Goal: Book appointment/travel/reservation

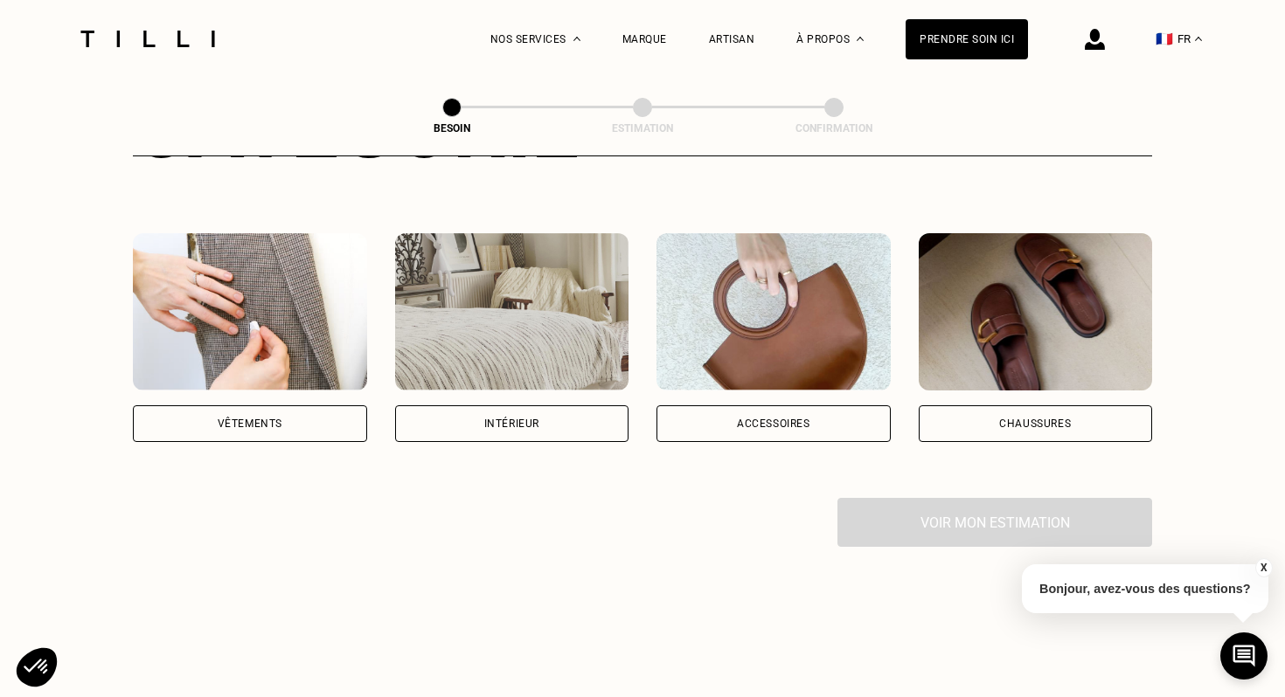
scroll to position [289, 0]
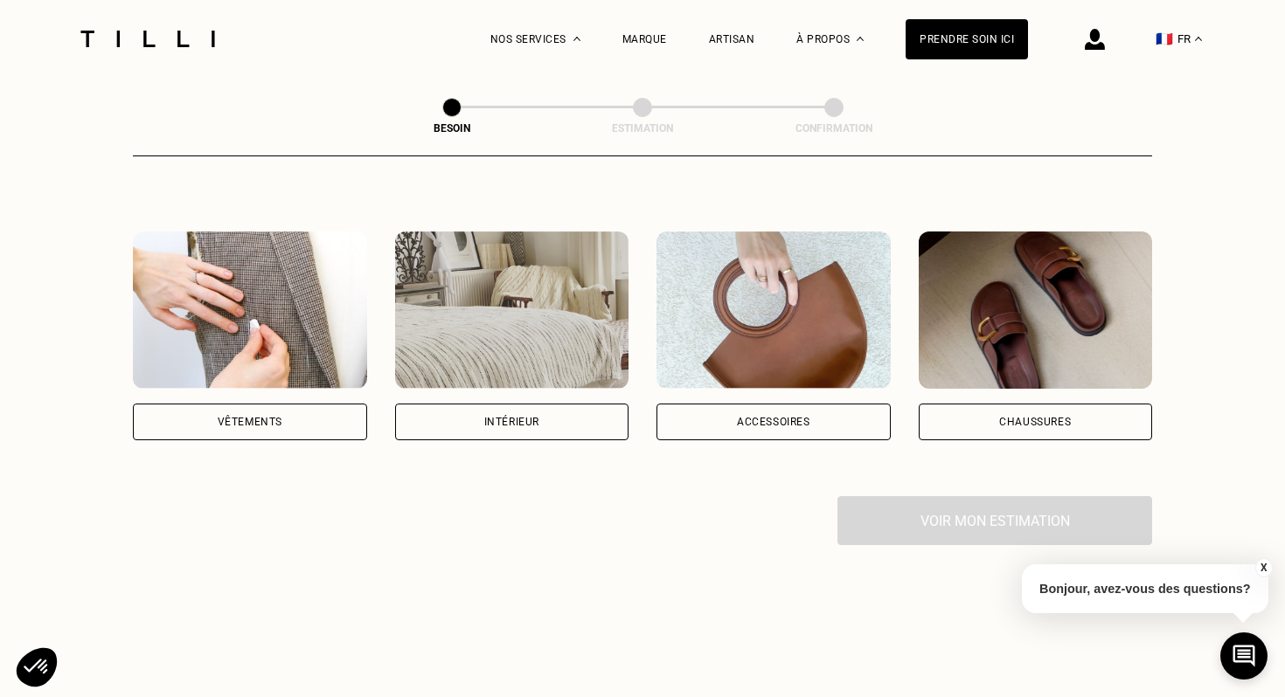
click at [279, 417] on div "Vêtements" at bounding box center [250, 422] width 65 height 10
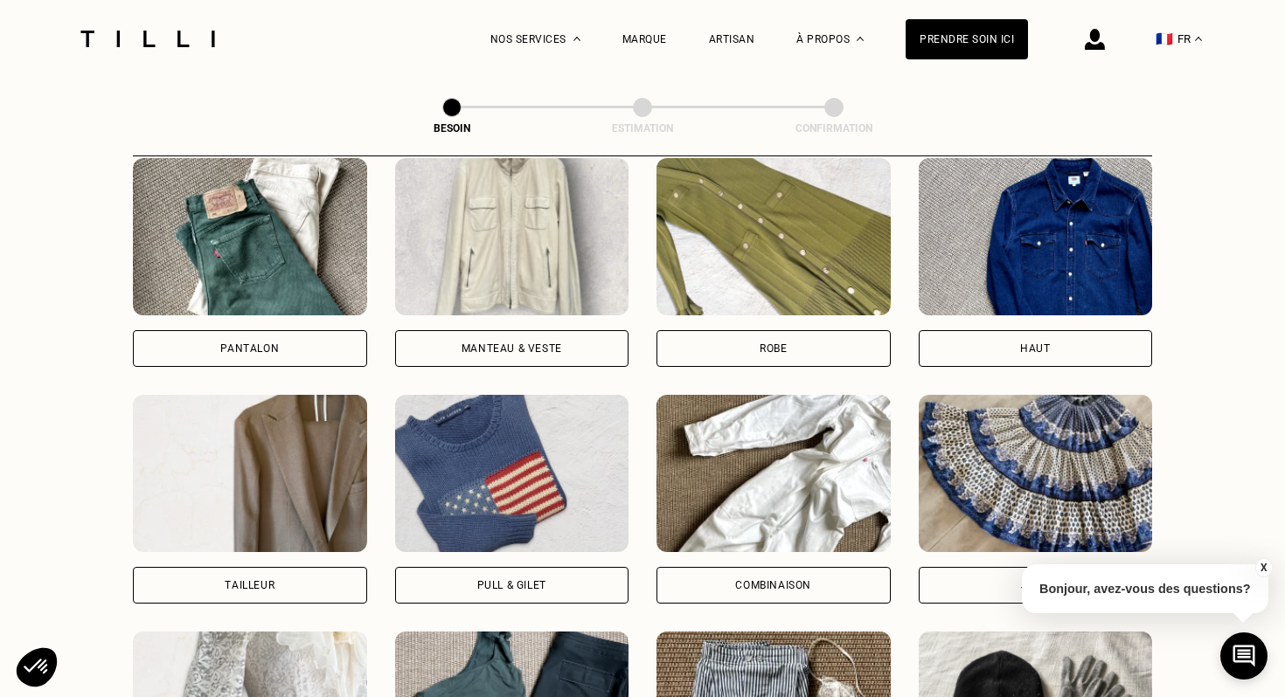
scroll to position [821, 0]
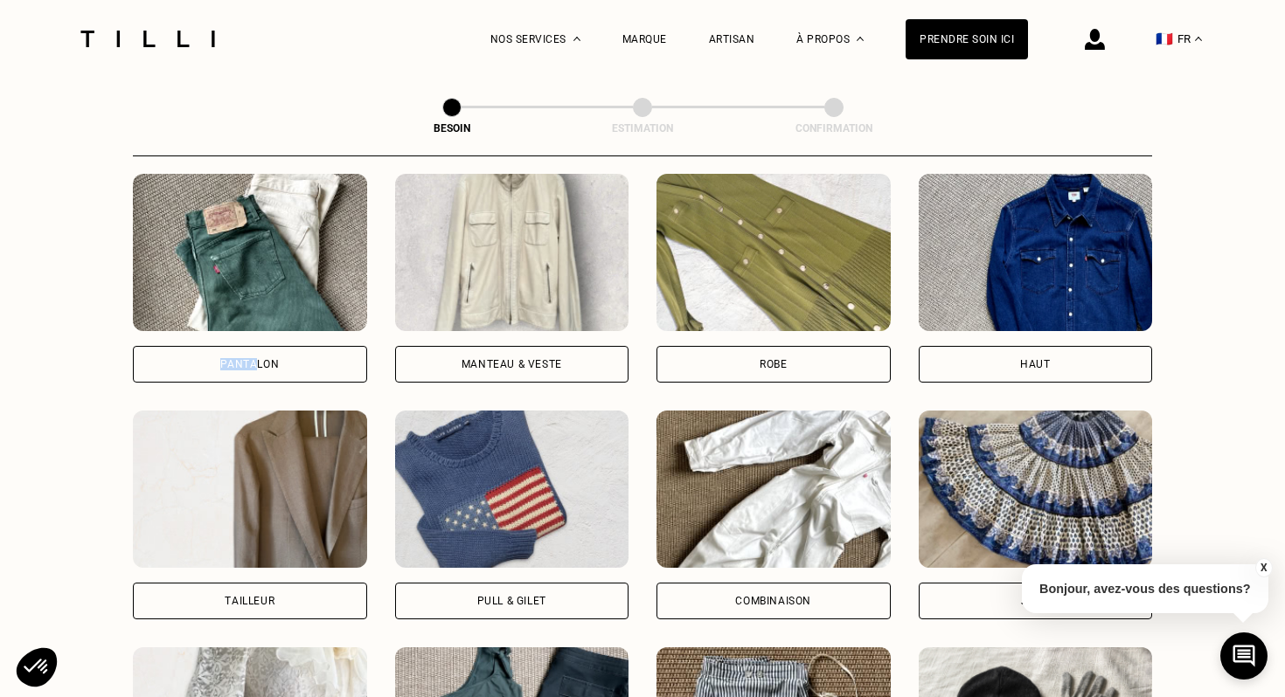
click at [256, 359] on div "Pantalon" at bounding box center [249, 364] width 59 height 10
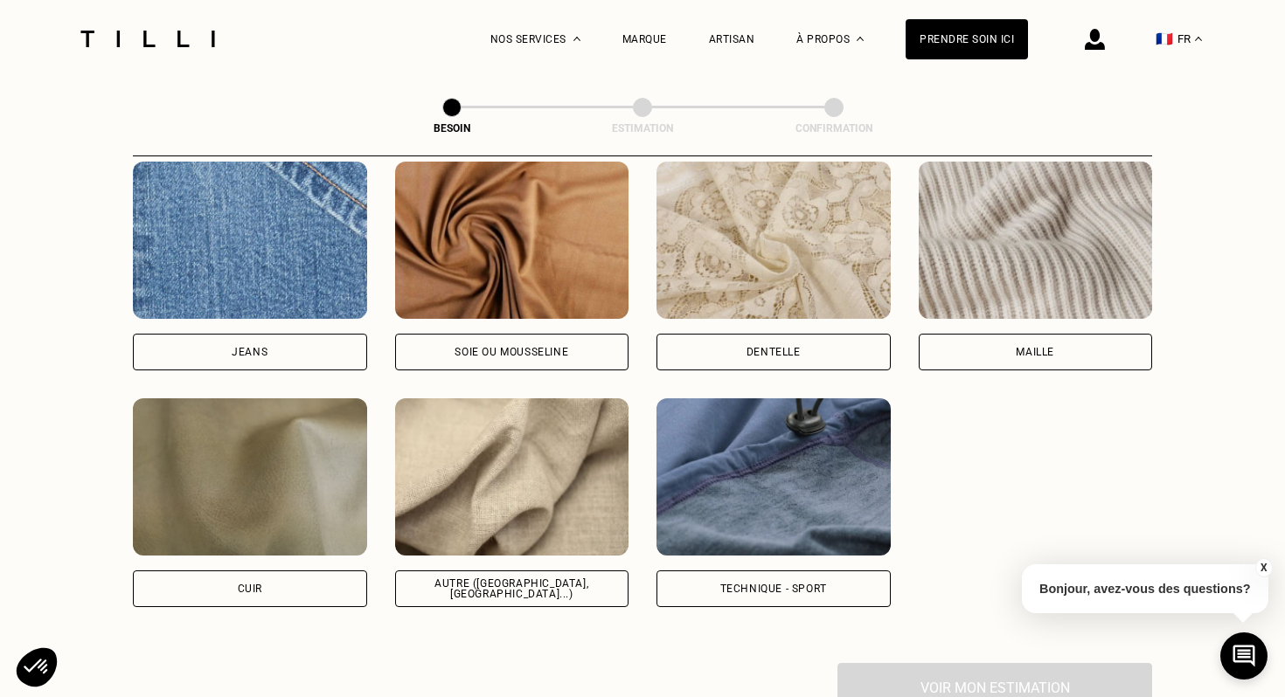
scroll to position [1900, 0]
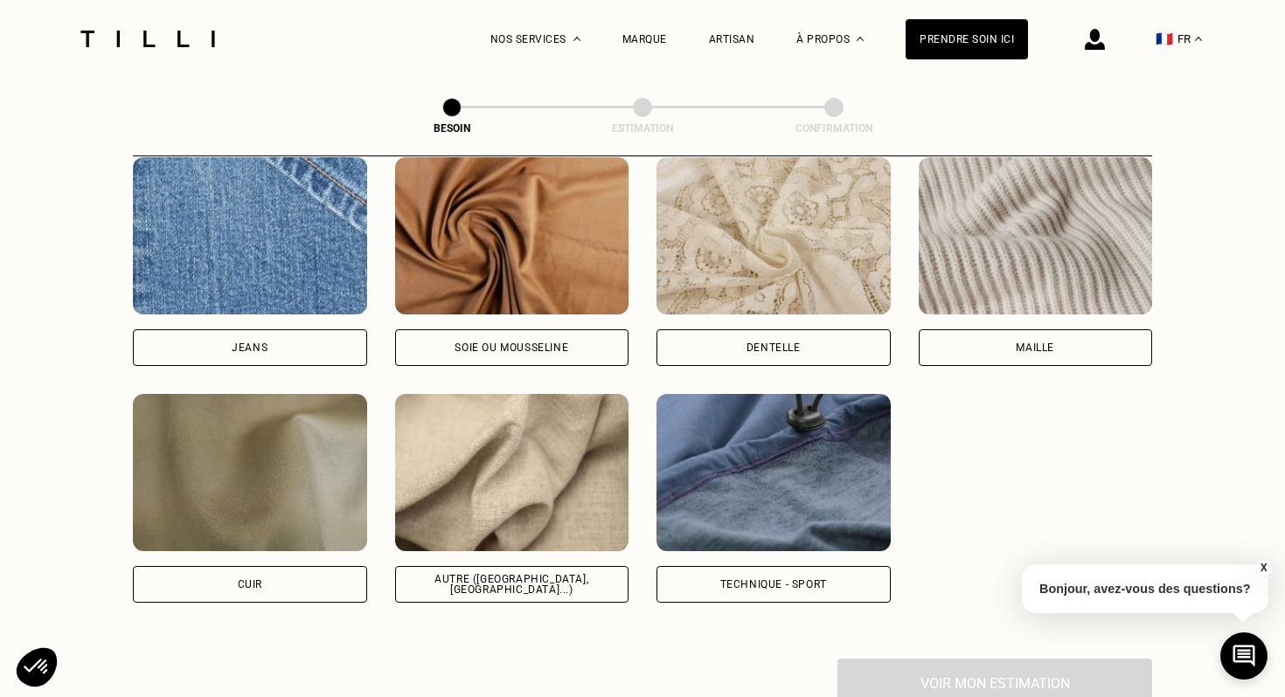
click at [514, 470] on img at bounding box center [512, 472] width 234 height 157
select select "FR"
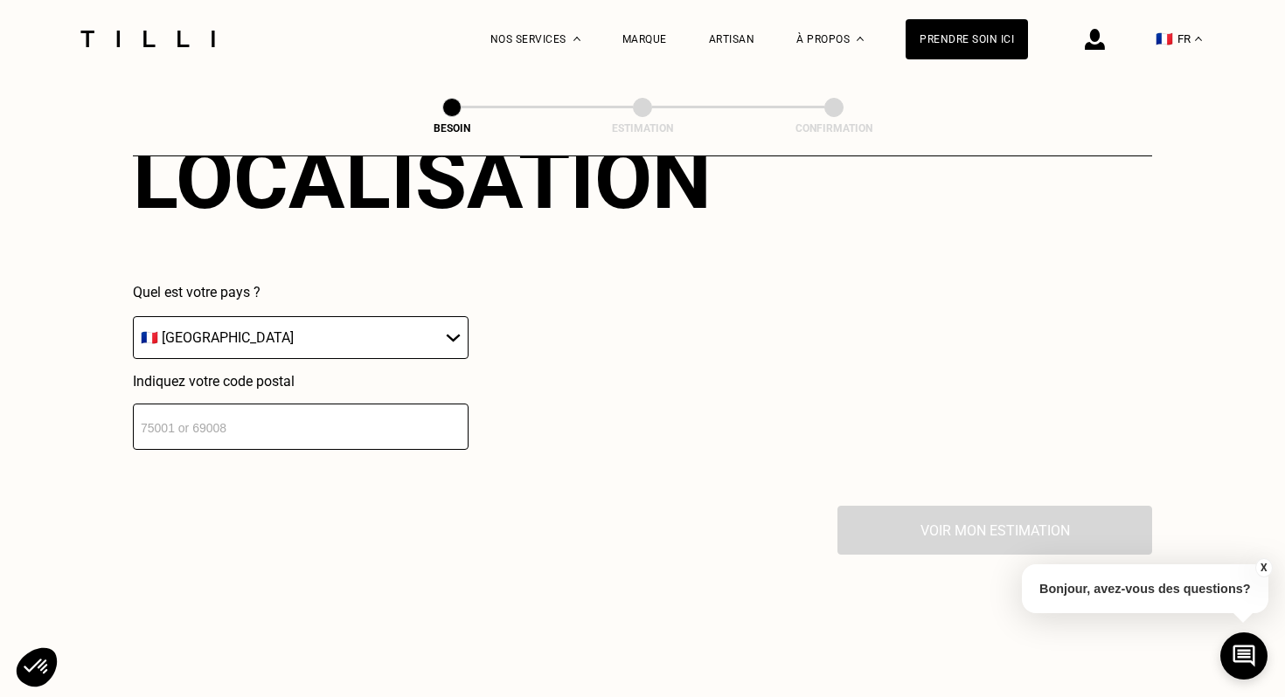
scroll to position [2488, 0]
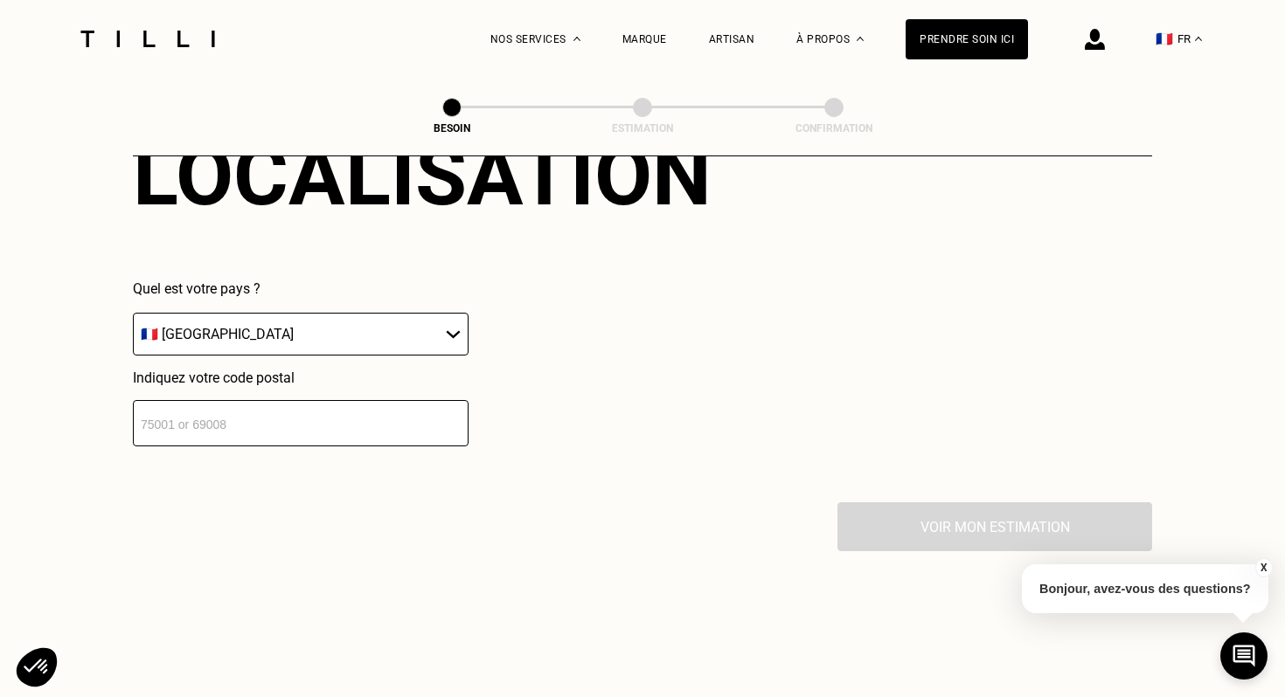
click at [301, 400] on input "number" at bounding box center [301, 423] width 336 height 46
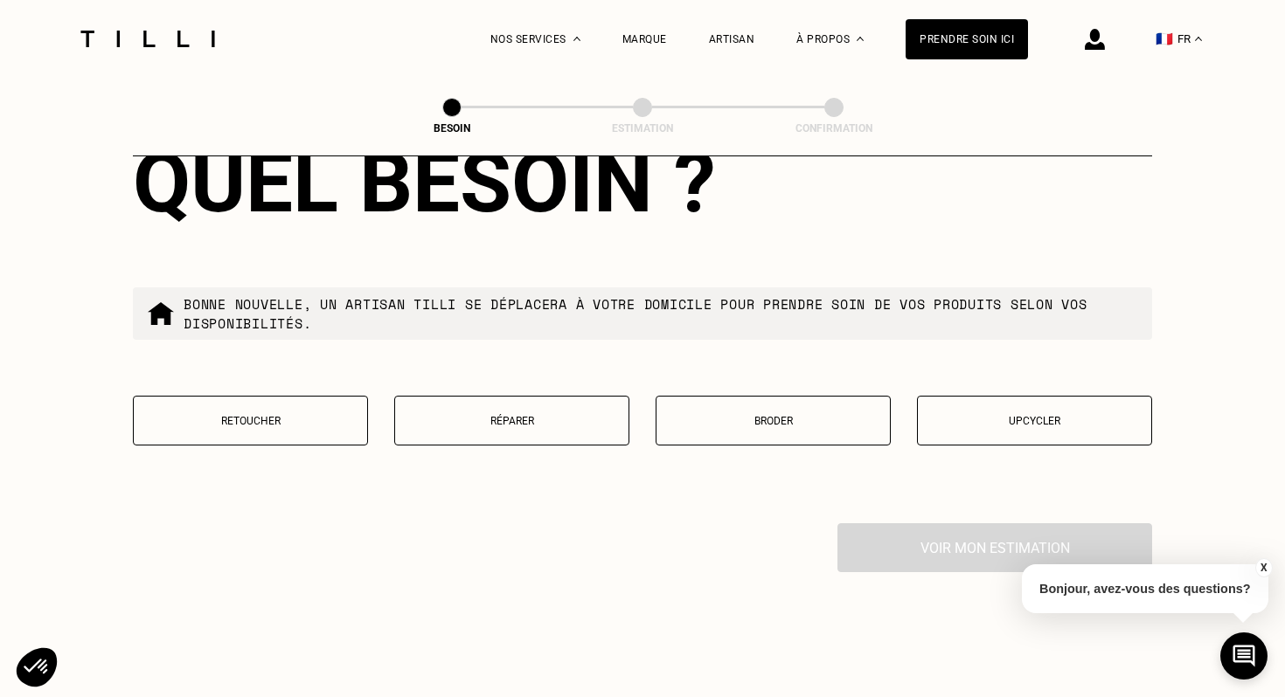
scroll to position [2914, 0]
type input "75009"
click at [321, 414] on p "Retoucher" at bounding box center [250, 420] width 216 height 12
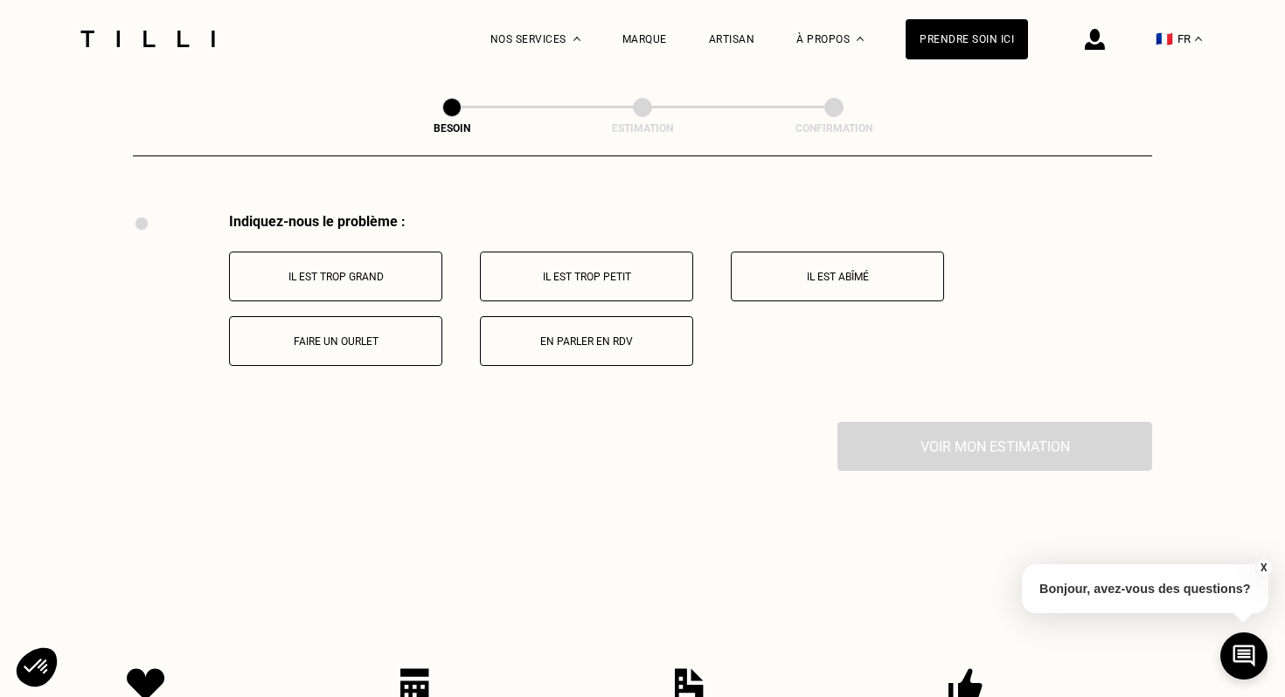
scroll to position [3238, 0]
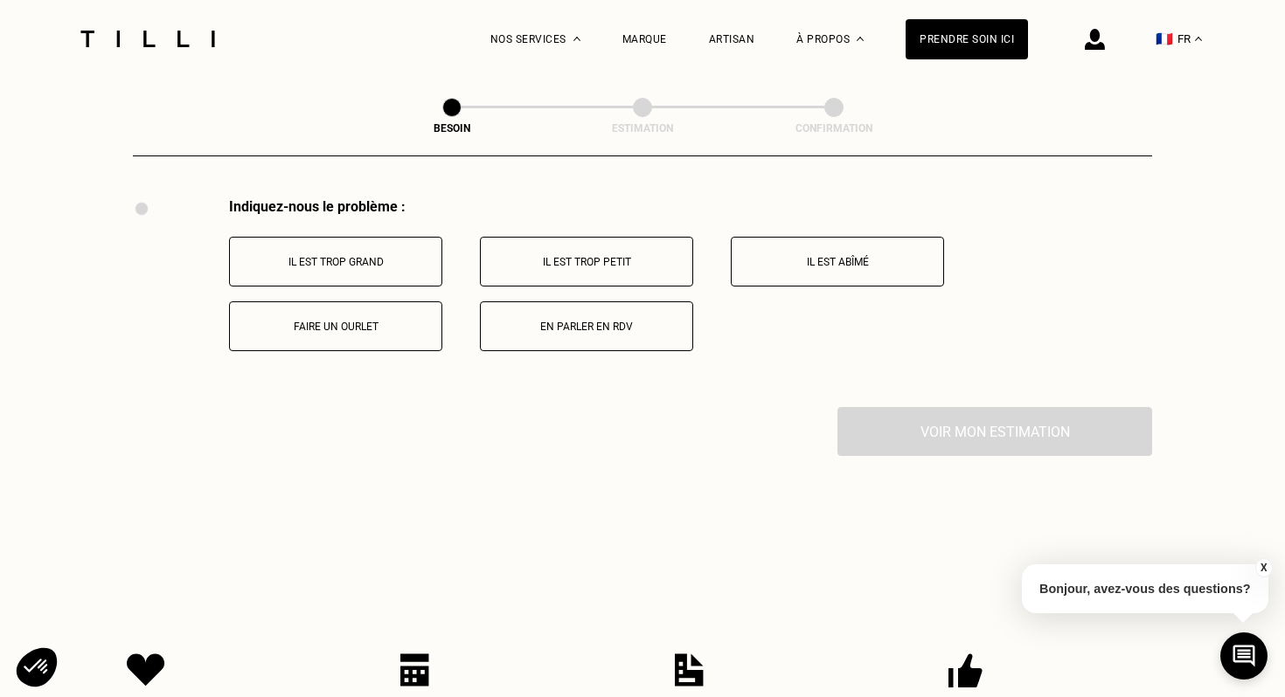
drag, startPoint x: 668, startPoint y: 243, endPoint x: 675, endPoint y: 265, distance: 22.9
click at [667, 256] on p "Il est trop petit" at bounding box center [586, 262] width 194 height 12
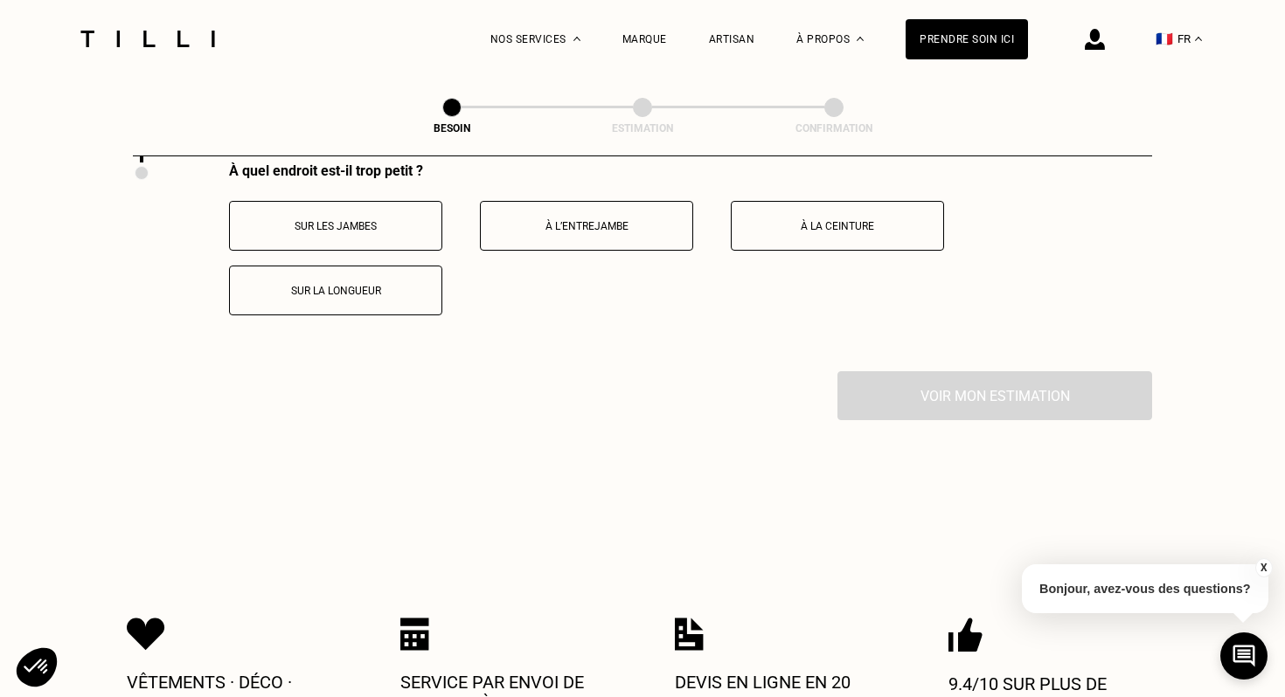
scroll to position [3477, 0]
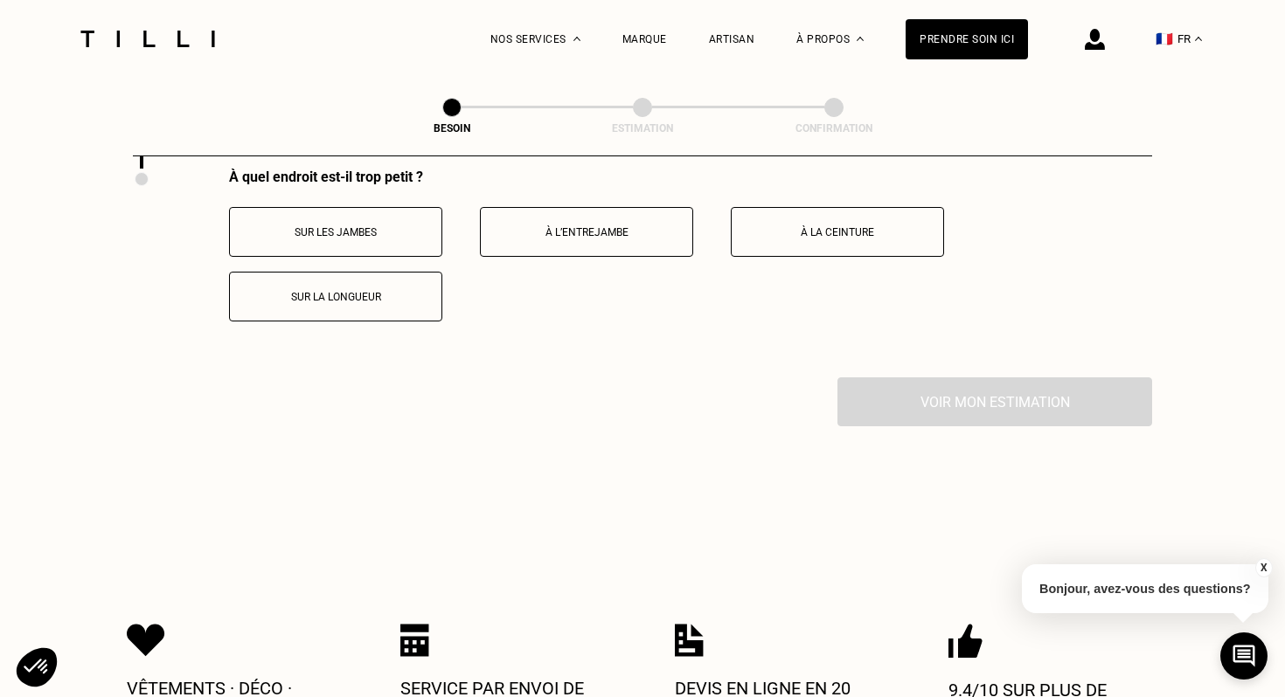
click at [781, 226] on p "À la ceinture" at bounding box center [837, 232] width 194 height 12
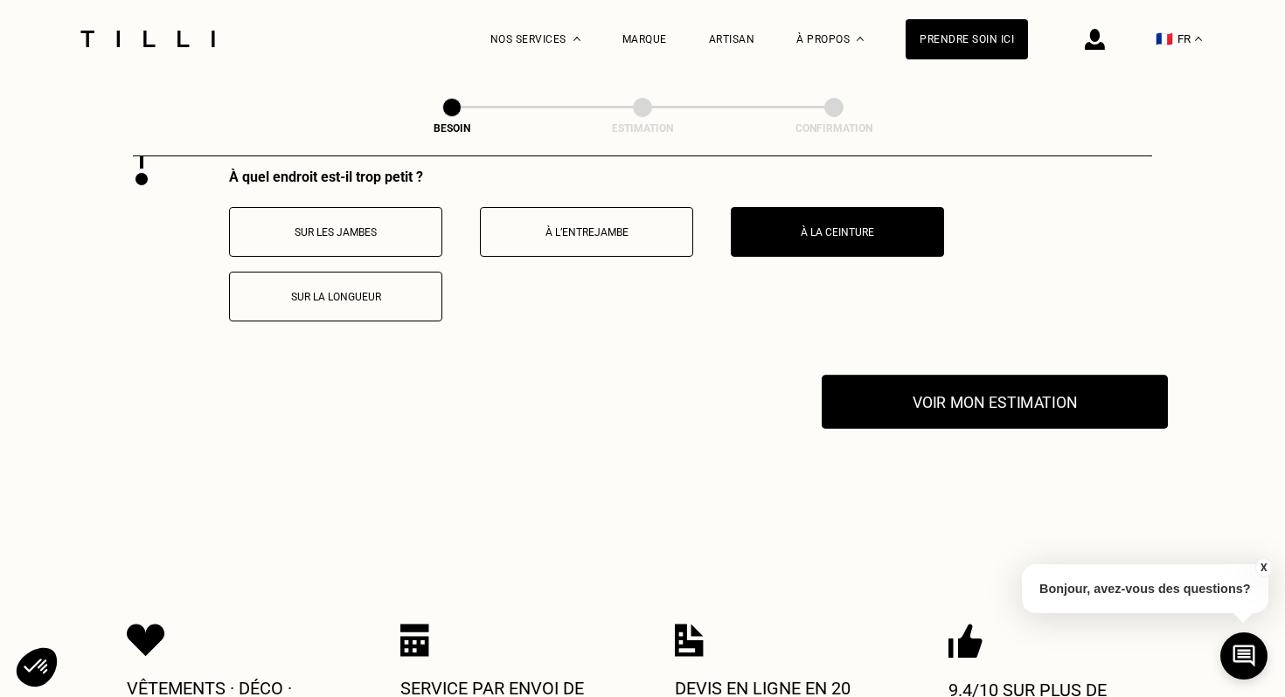
click at [862, 383] on button "Voir mon estimation" at bounding box center [994, 402] width 346 height 54
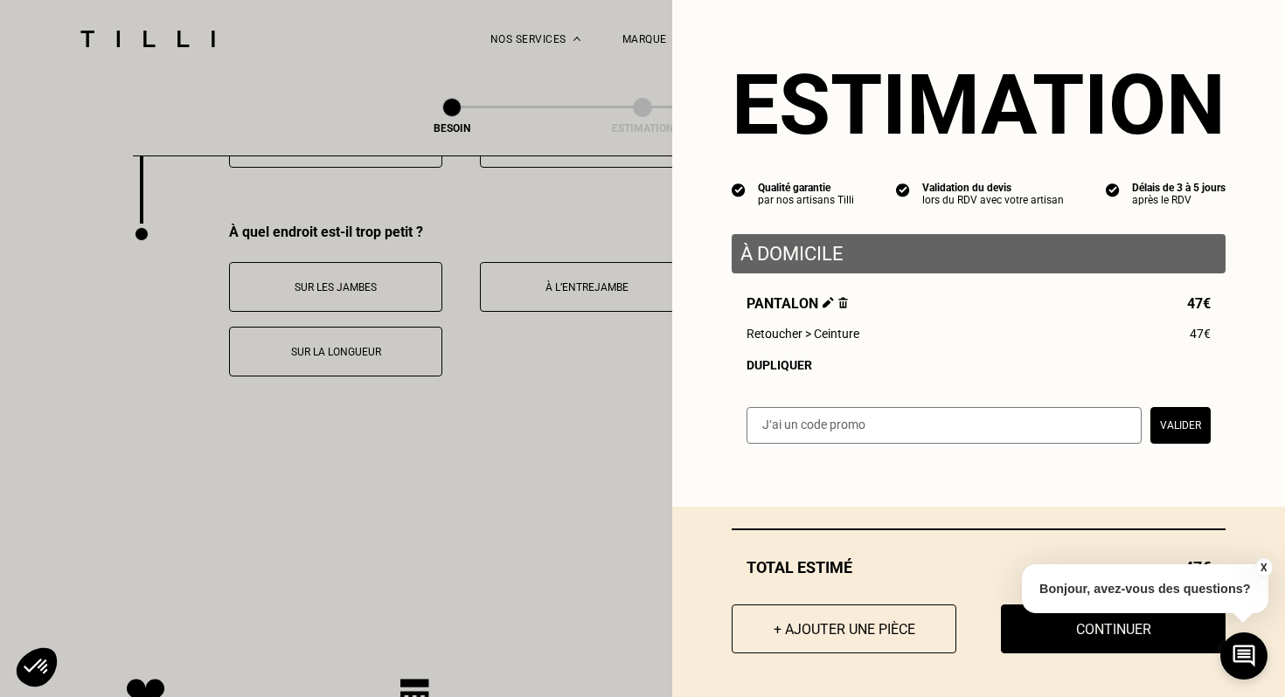
scroll to position [3415, 0]
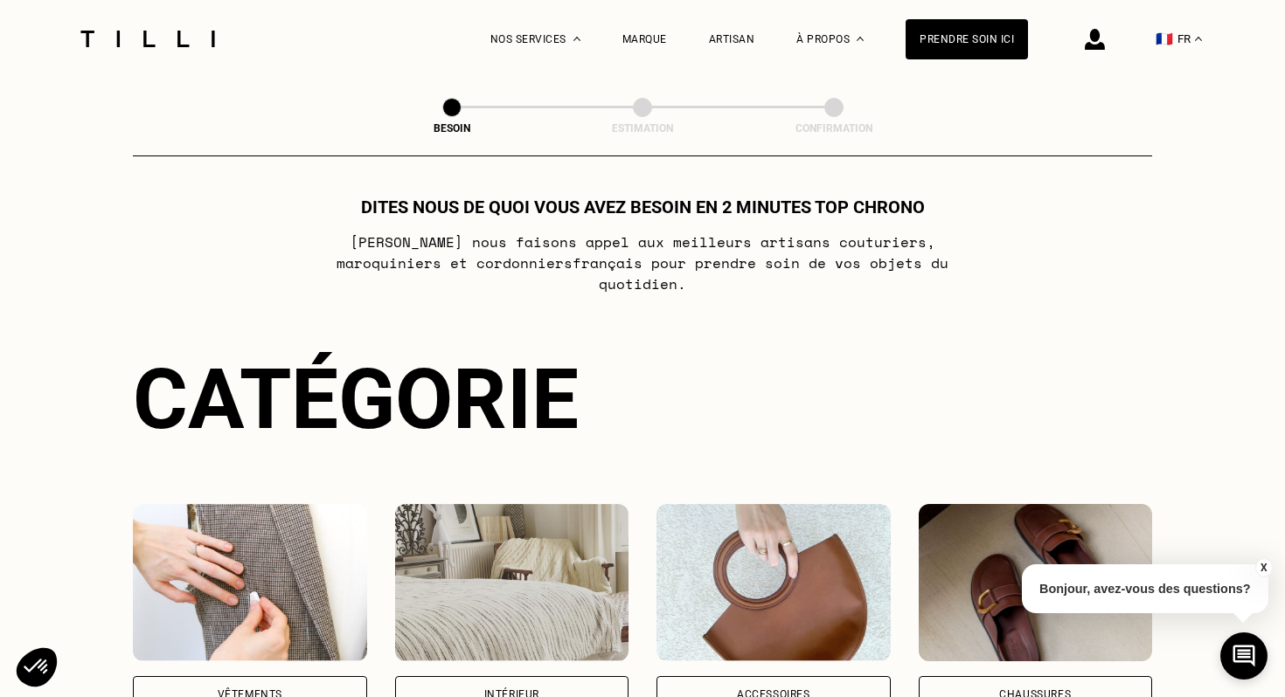
scroll to position [16, 0]
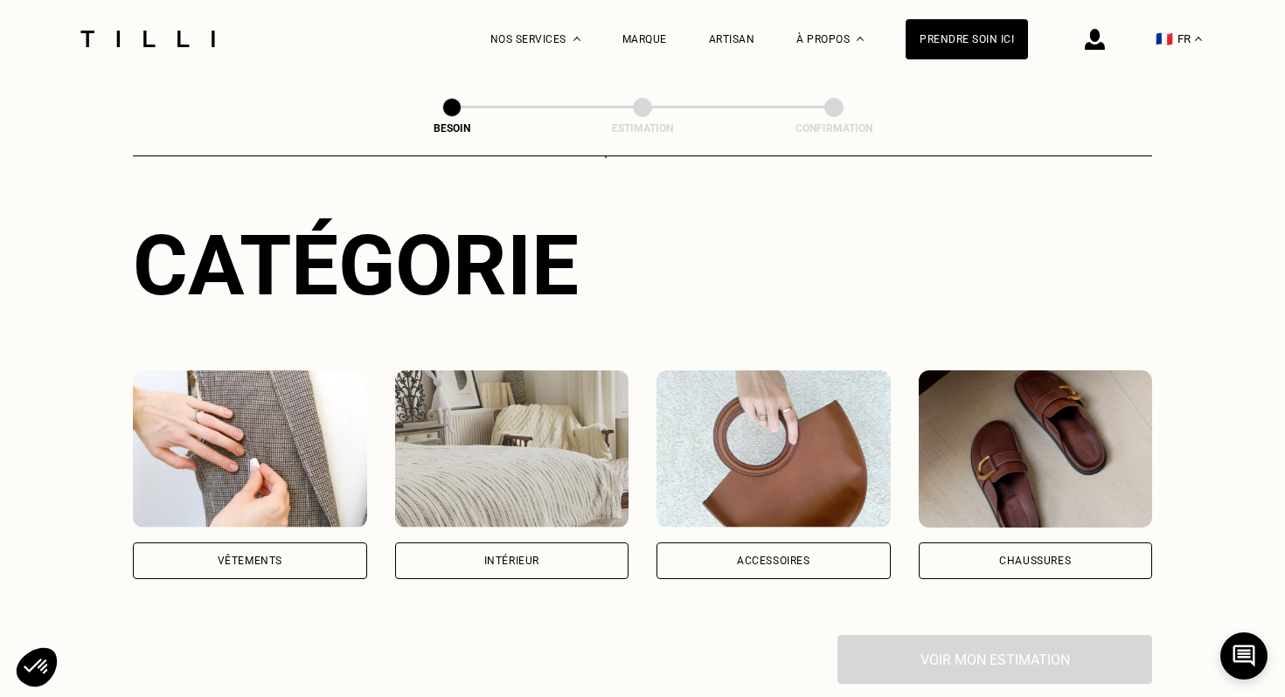
scroll to position [162, 0]
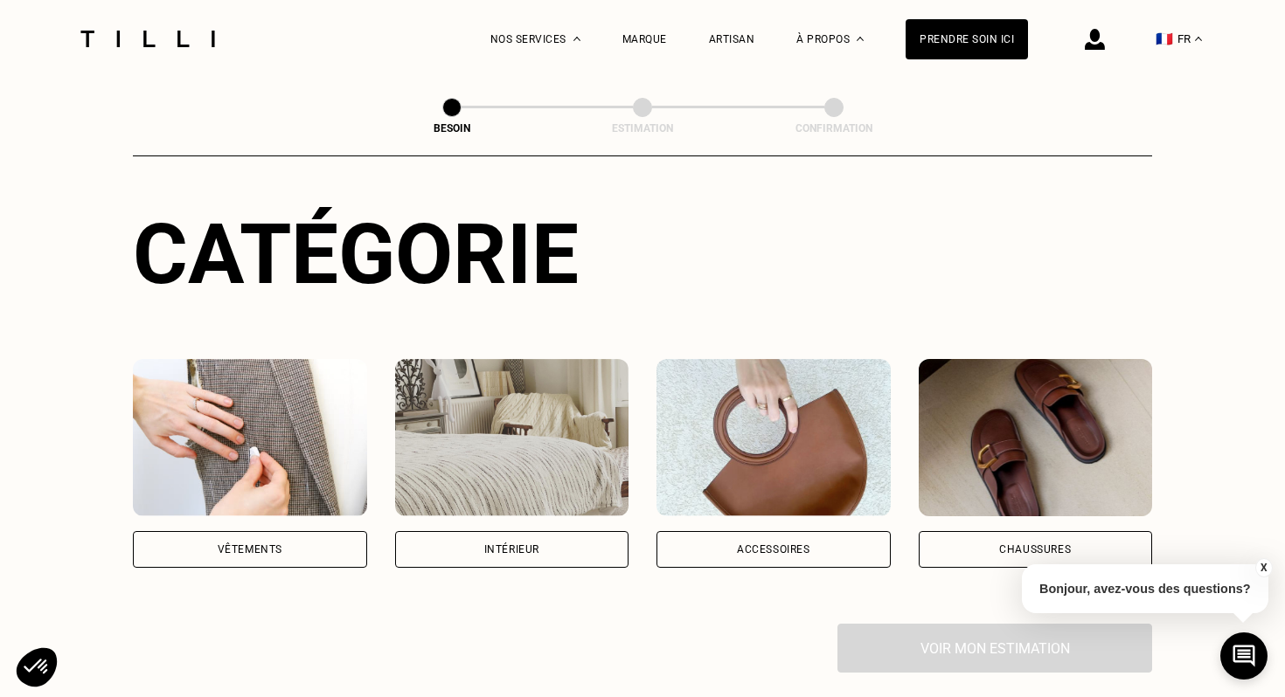
click at [249, 401] on img at bounding box center [250, 437] width 234 height 157
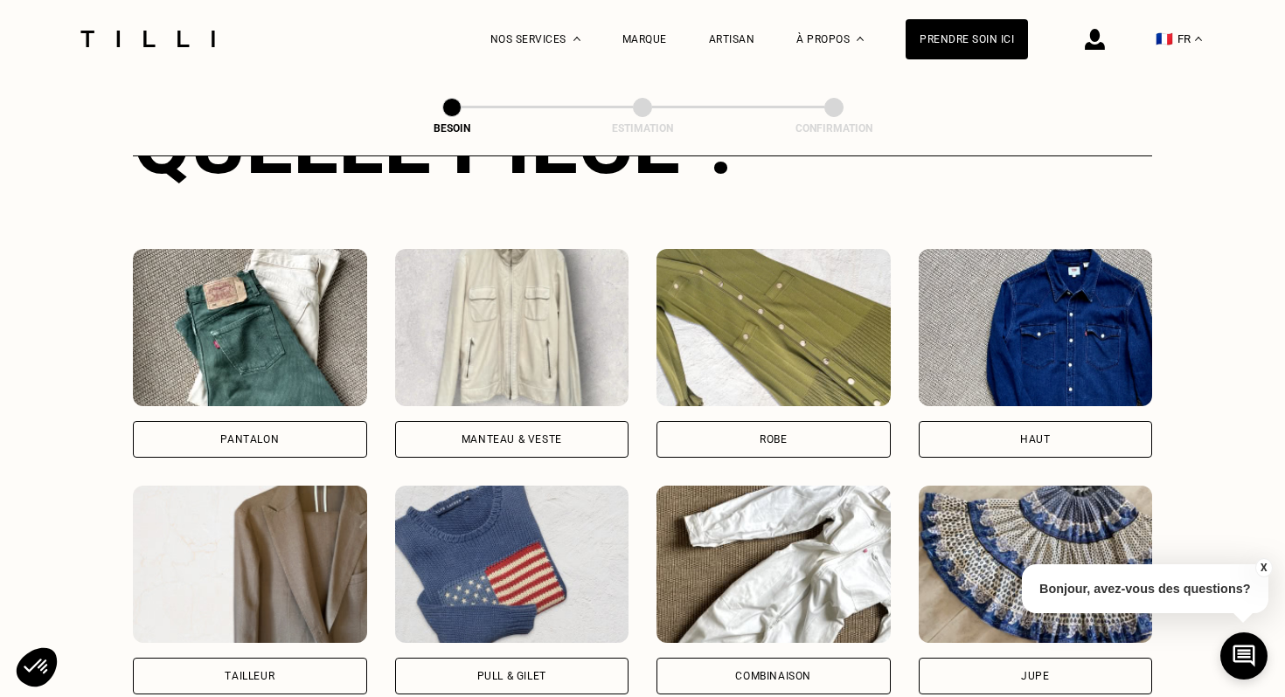
scroll to position [758, 0]
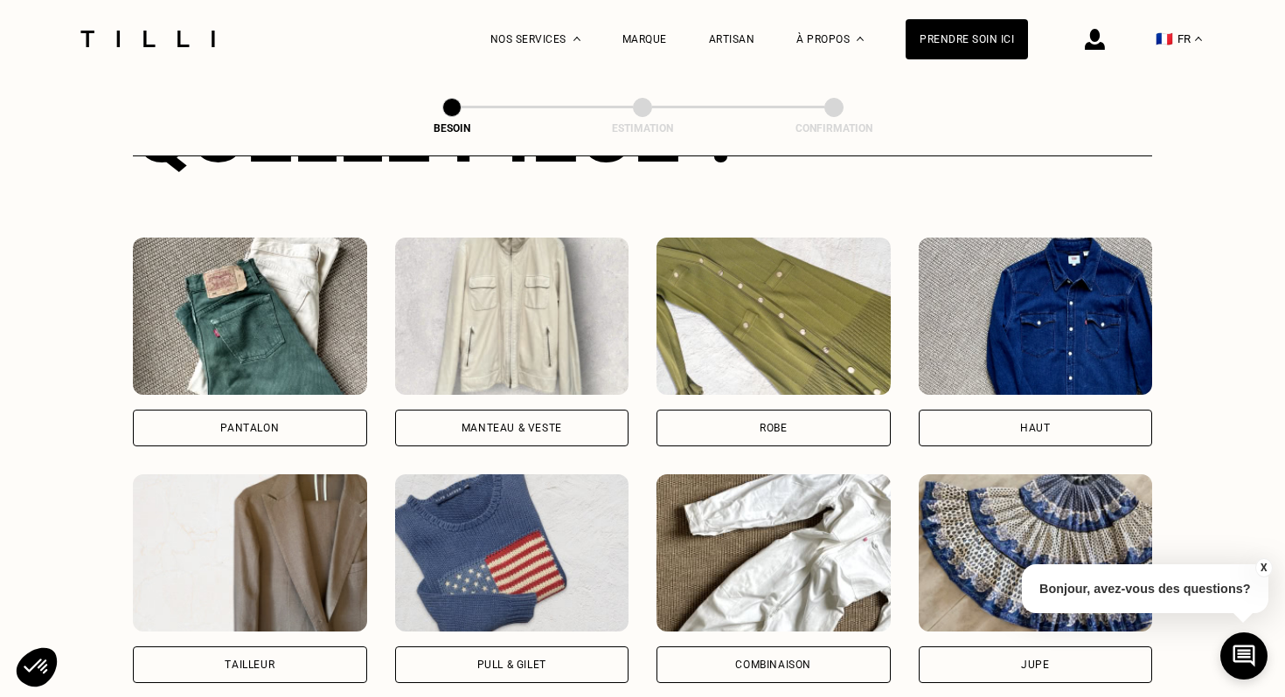
click at [284, 209] on div "Pantalon Manteau & Veste Robe Haut Tailleur Pull & gilet Combinaison Jupe Robe …" at bounding box center [642, 579] width 1019 height 794
click at [288, 270] on img at bounding box center [250, 316] width 234 height 157
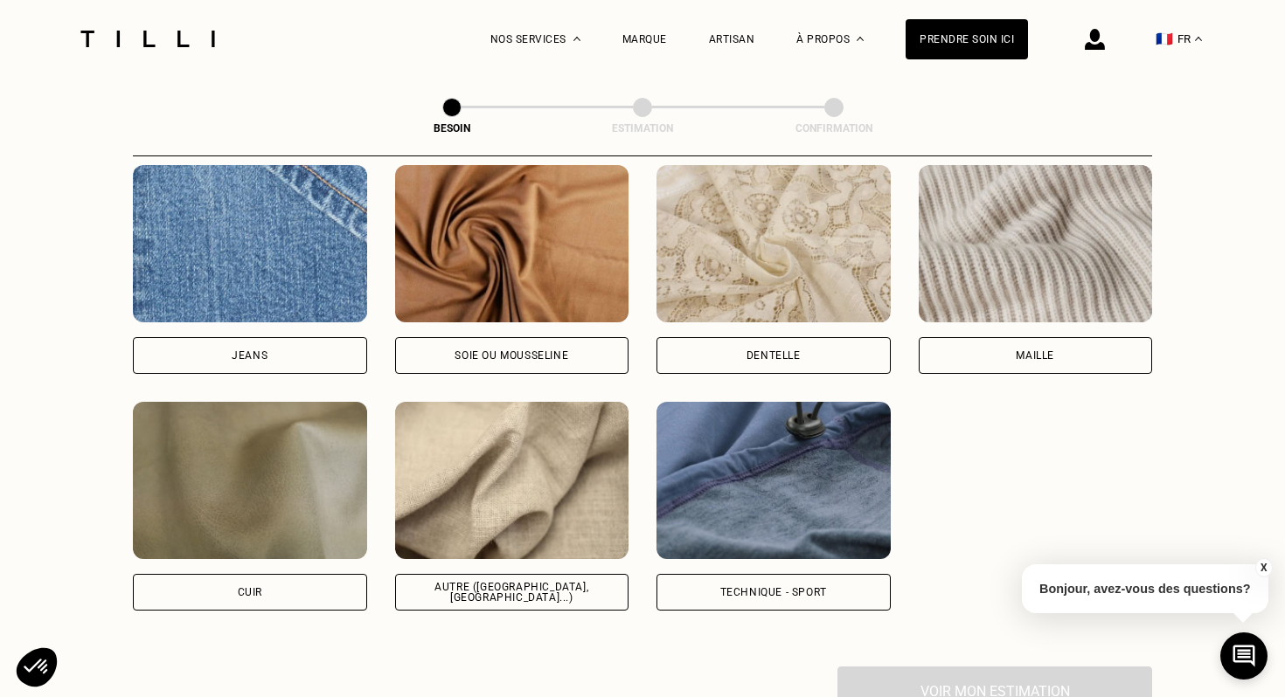
scroll to position [1890, 0]
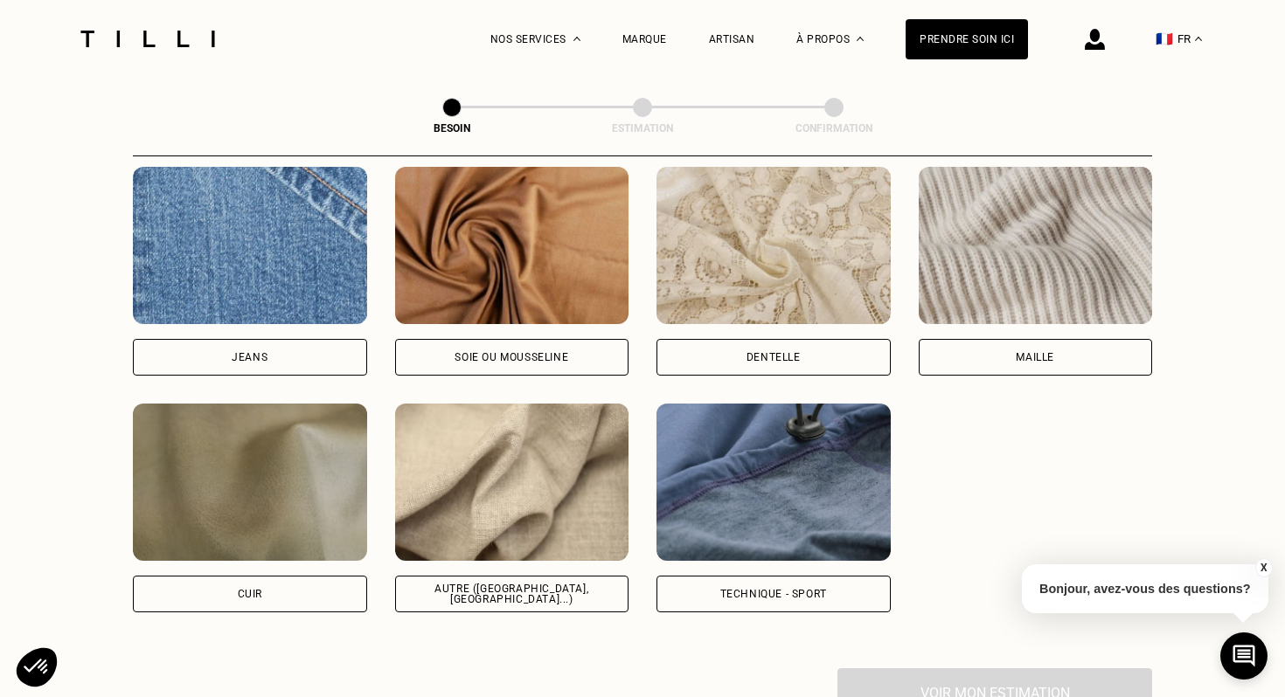
click at [516, 449] on img at bounding box center [512, 482] width 234 height 157
select select "FR"
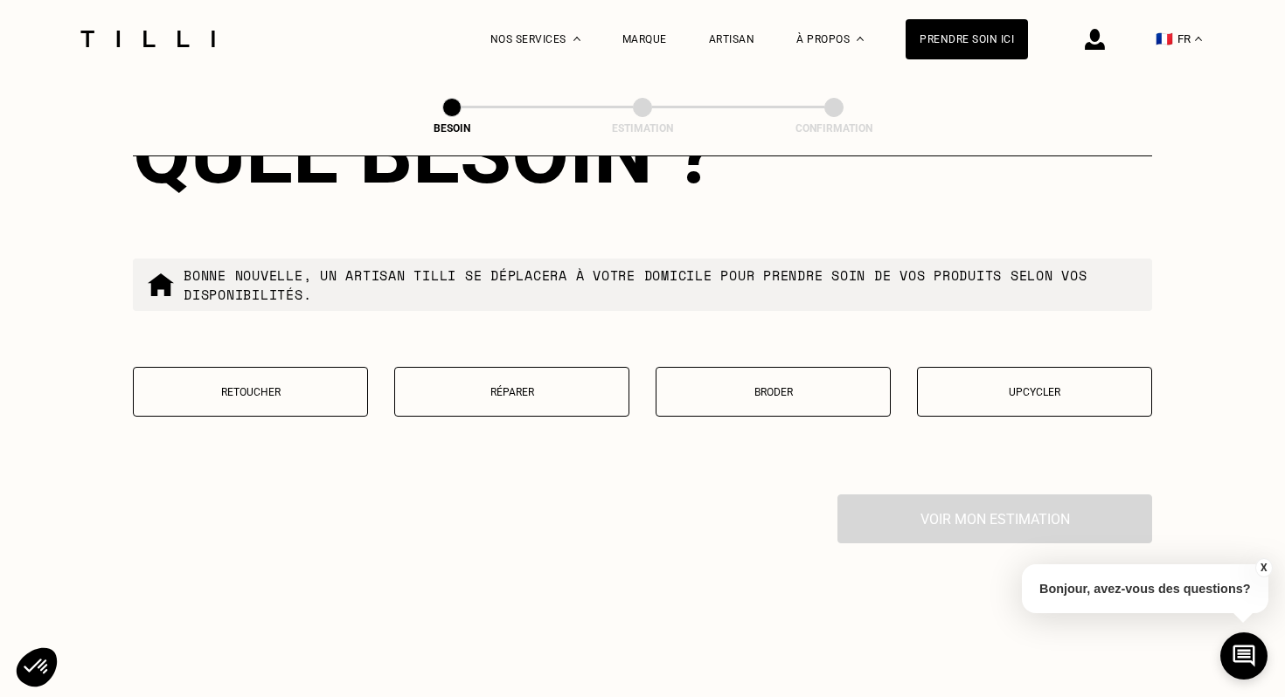
scroll to position [2943, 0]
click at [302, 385] on p "Retoucher" at bounding box center [250, 391] width 216 height 12
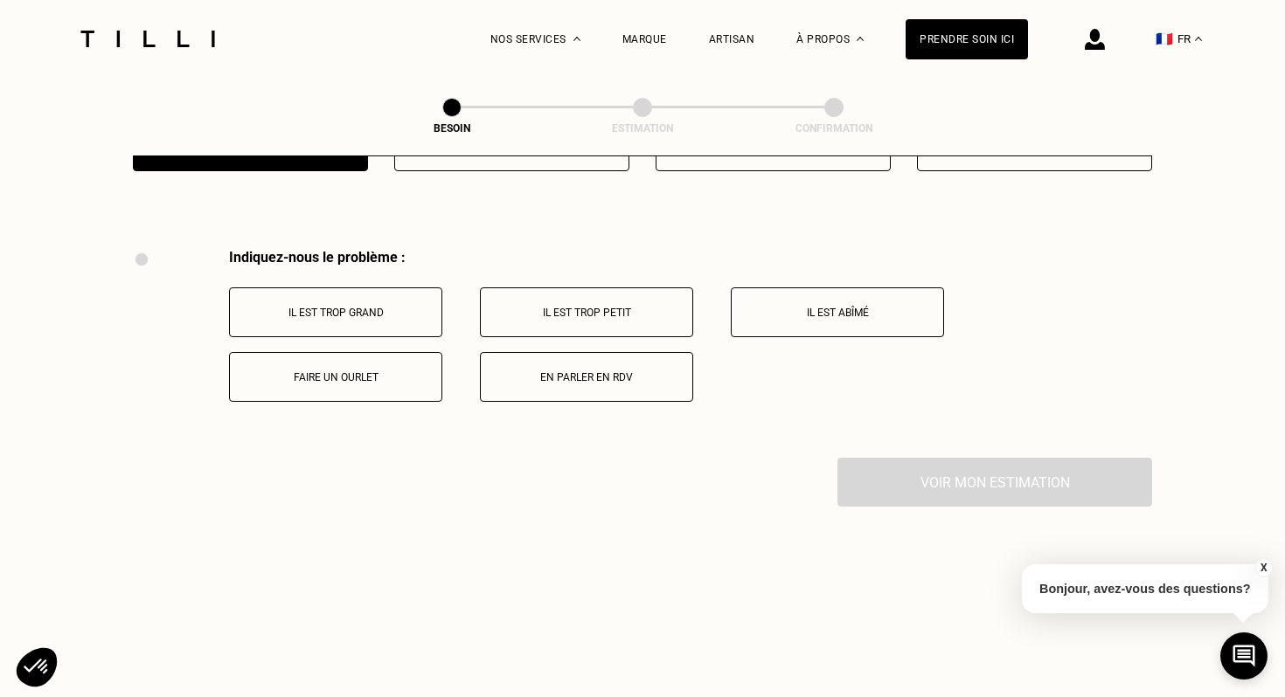
scroll to position [3223, 0]
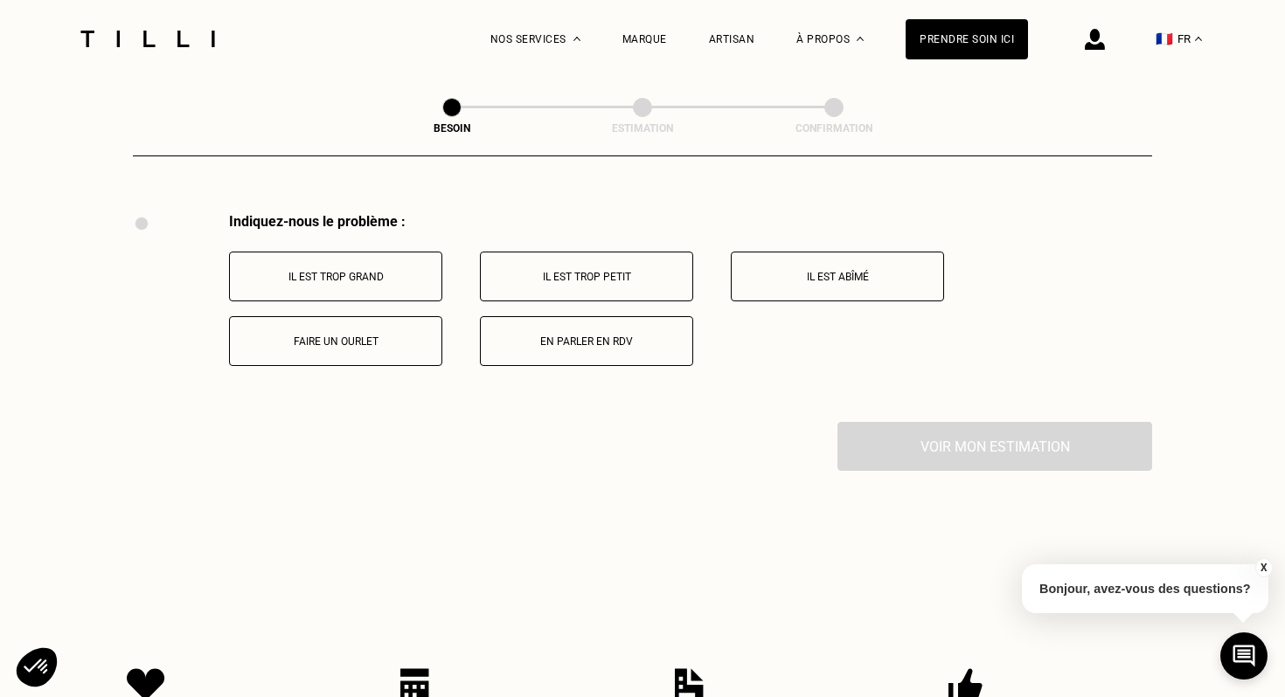
click at [543, 252] on button "Il est trop petit" at bounding box center [586, 277] width 213 height 50
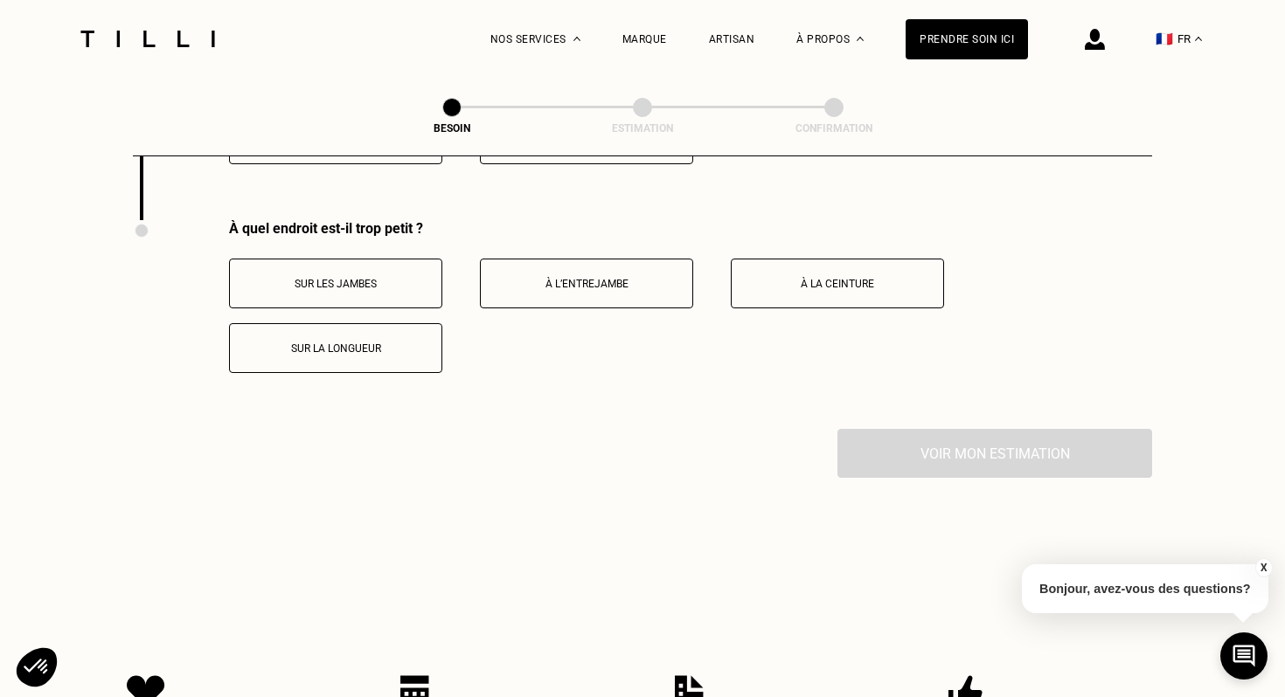
scroll to position [3432, 0]
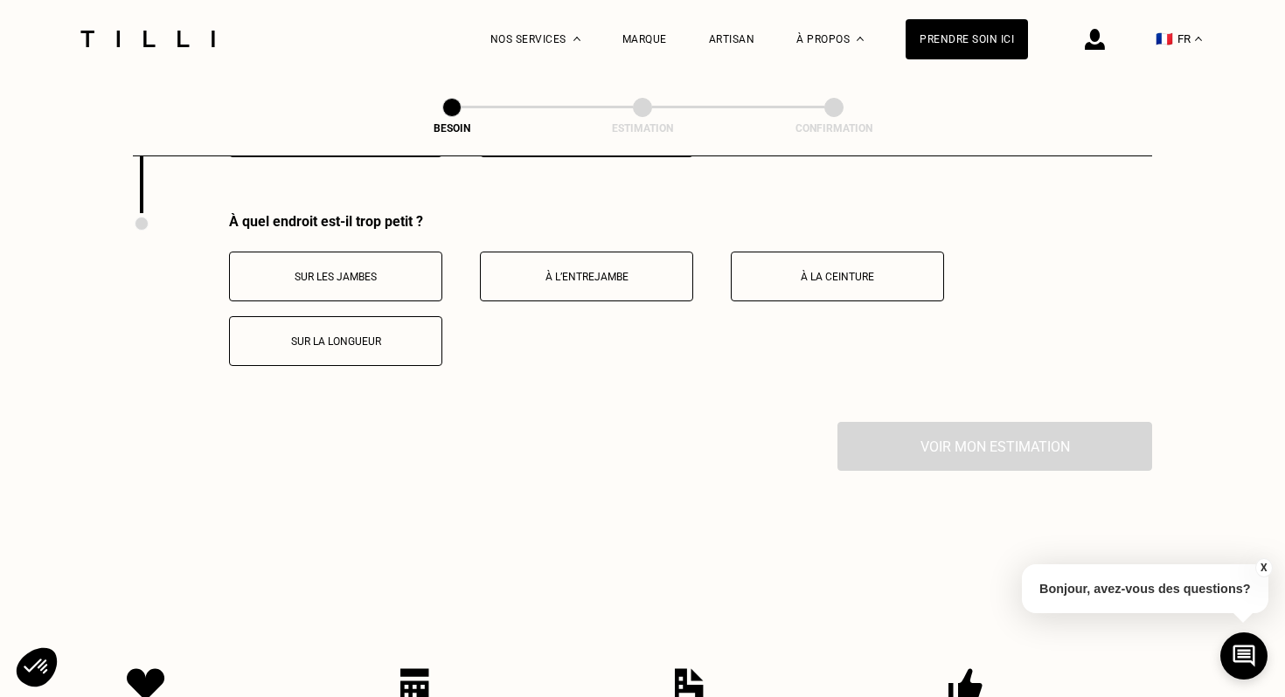
click at [365, 333] on button "Sur la longueur" at bounding box center [335, 341] width 213 height 50
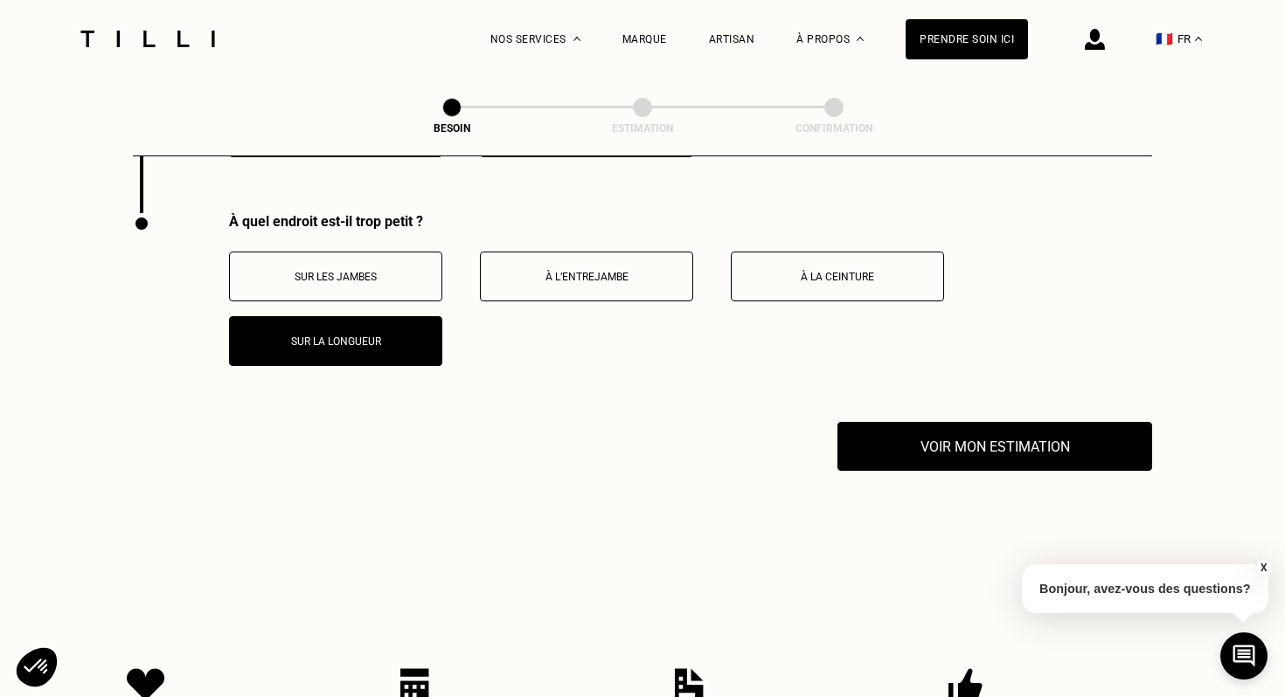
click at [794, 294] on div "Sur les jambes À l’entrejambe À la ceinture Sur la longueur" at bounding box center [690, 309] width 923 height 114
click at [794, 267] on button "À la ceinture" at bounding box center [837, 277] width 213 height 50
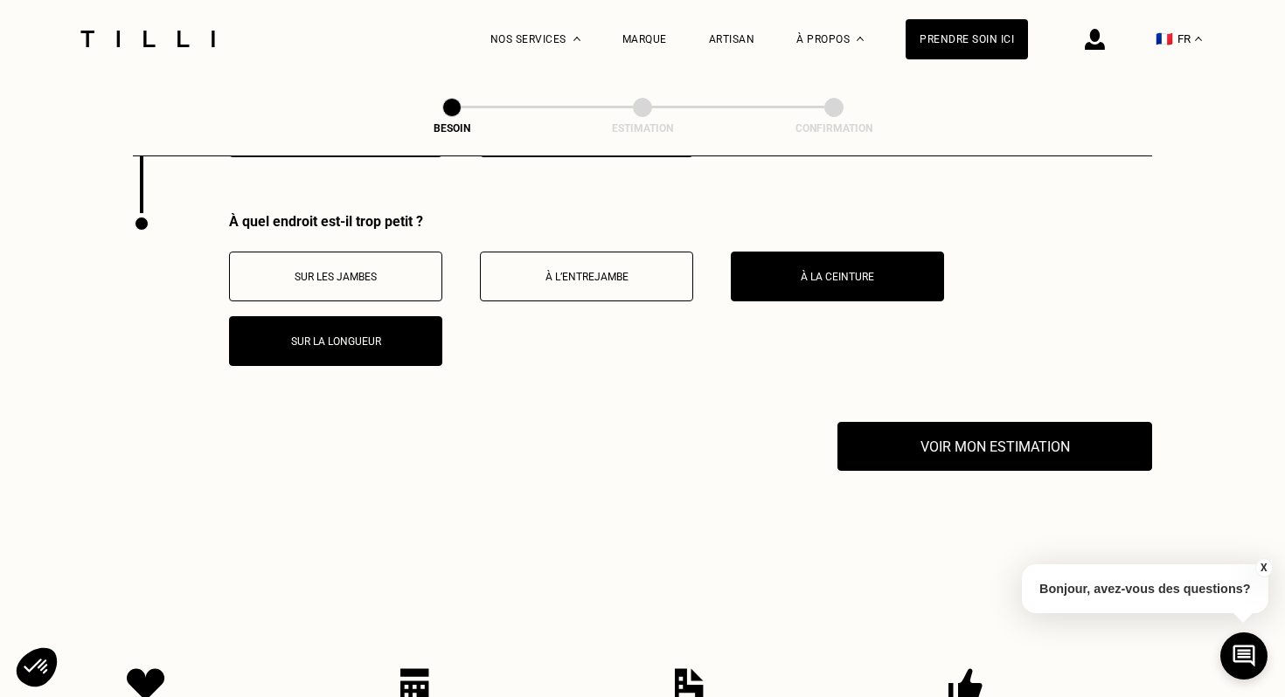
click at [475, 252] on div "Sur les jambes À l’entrejambe À la ceinture Sur la longueur" at bounding box center [690, 309] width 923 height 114
click at [487, 229] on div "À quel endroit est-il trop petit ? Sur les jambes À l’entrejambe À la ceinture …" at bounding box center [690, 289] width 923 height 153
click at [562, 229] on div "À quel endroit est-il trop petit ? Sur les jambes À l’entrejambe À la ceinture …" at bounding box center [690, 289] width 923 height 153
click at [562, 271] on p "À l’entrejambe" at bounding box center [586, 277] width 194 height 12
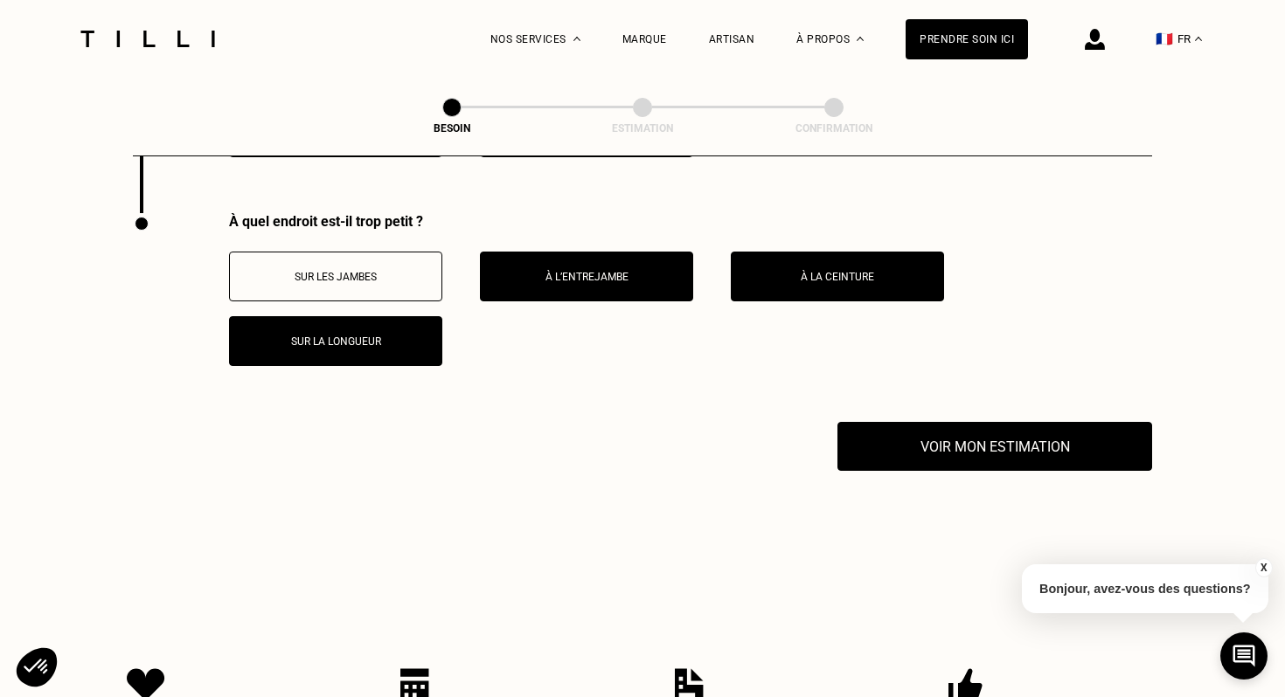
click at [827, 431] on div "Voir mon estimation" at bounding box center [642, 446] width 1019 height 49
click at [847, 389] on div "À quel endroit est-il trop petit ? Sur les jambes À l’entrejambe À la ceinture …" at bounding box center [642, 317] width 1019 height 209
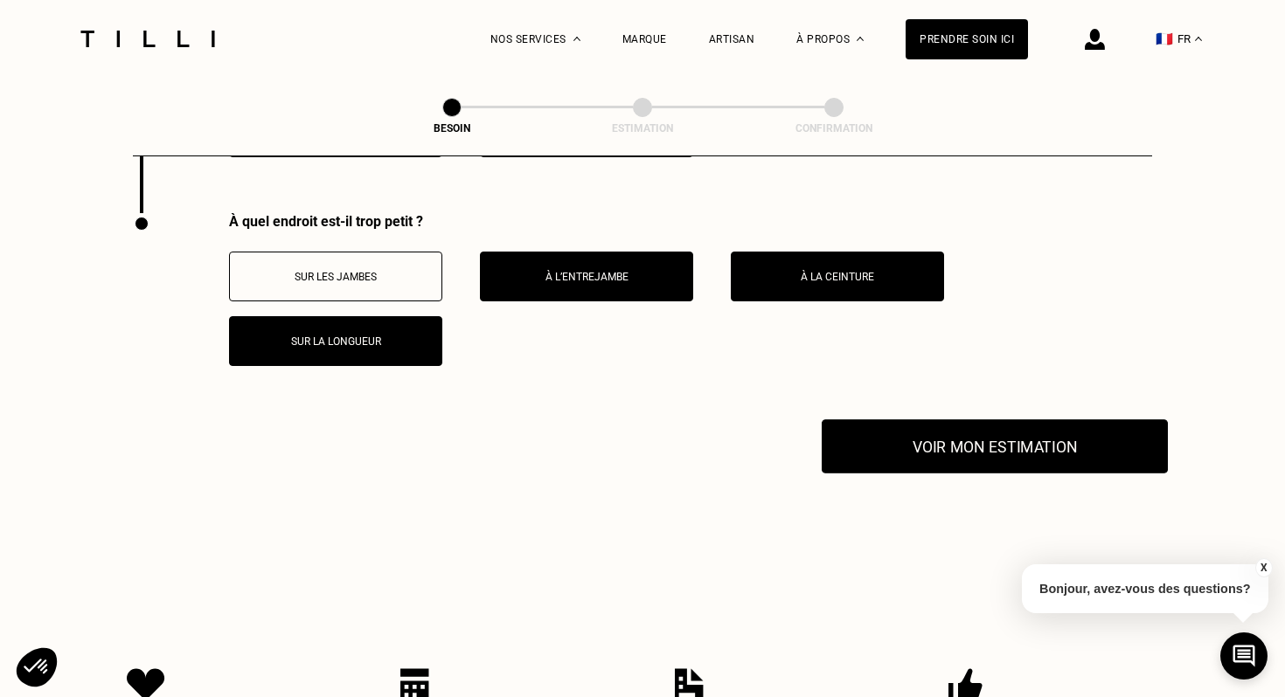
click at [856, 444] on button "Voir mon estimation" at bounding box center [994, 446] width 346 height 54
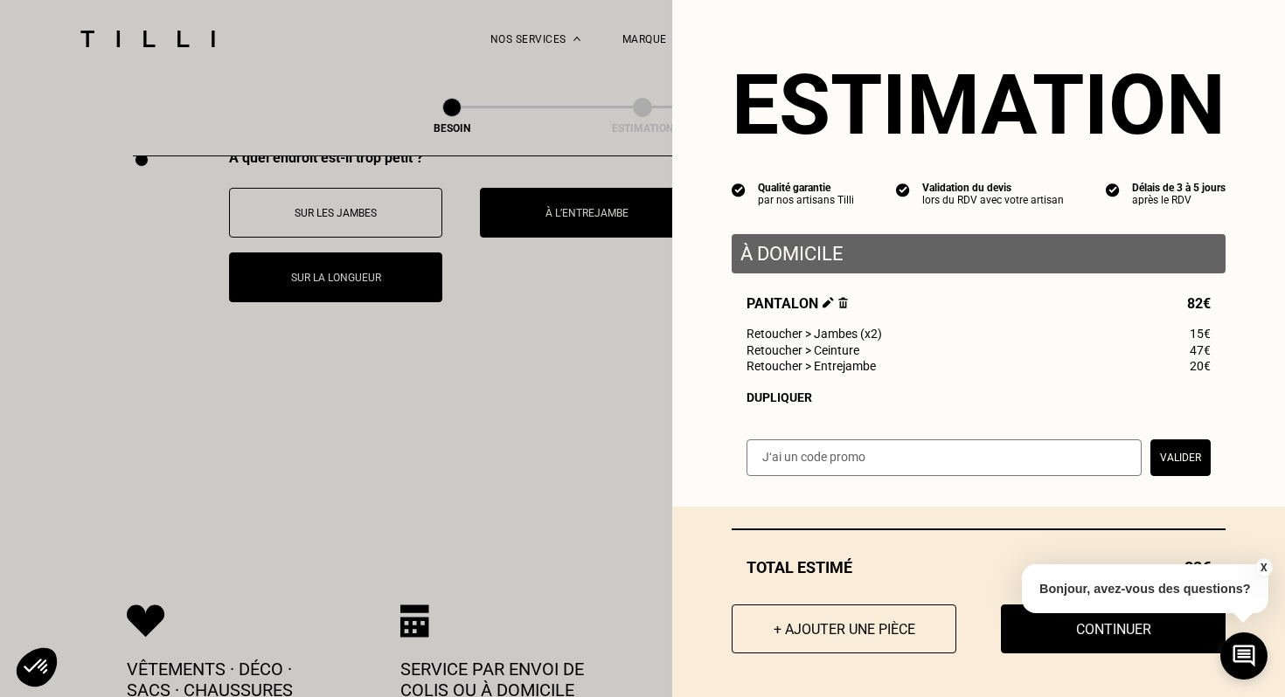
scroll to position [3509, 0]
